Goal: Navigation & Orientation: Find specific page/section

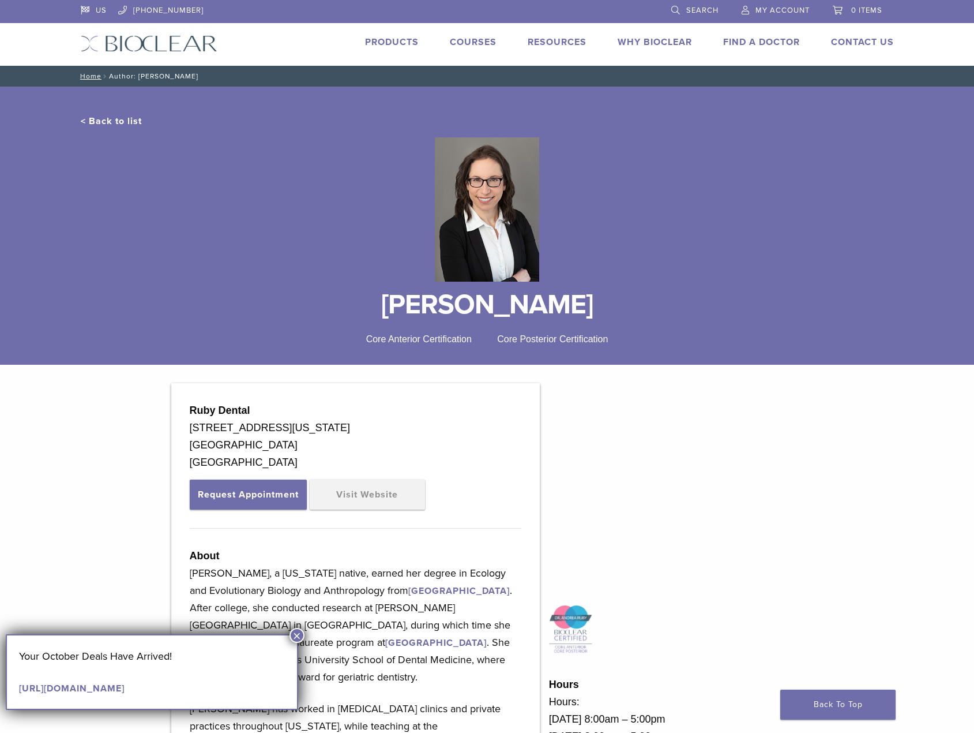
click at [95, 117] on link "< Back to list" at bounding box center [111, 121] width 61 height 12
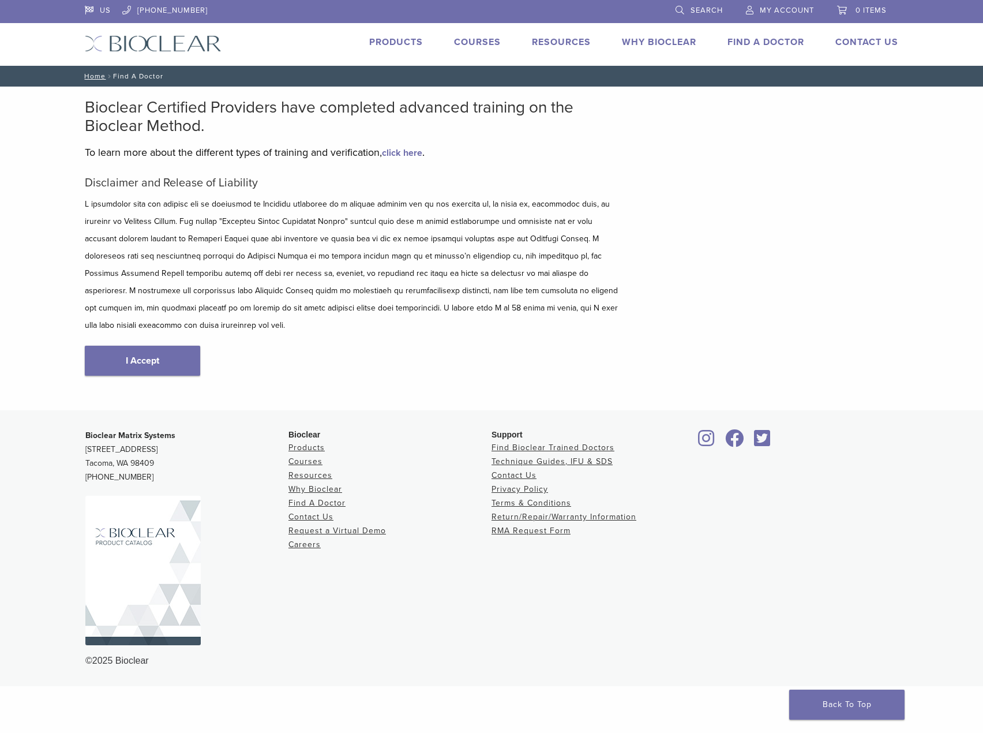
click at [647, 39] on link "Why Bioclear" at bounding box center [659, 42] width 74 height 12
